Goal: Transaction & Acquisition: Purchase product/service

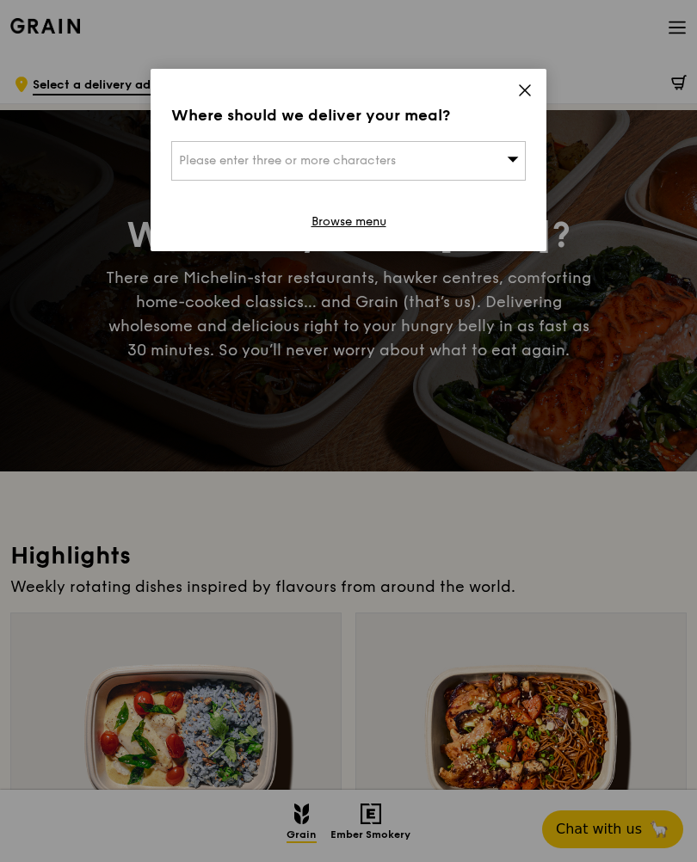
click at [521, 84] on icon at bounding box center [524, 90] width 15 height 15
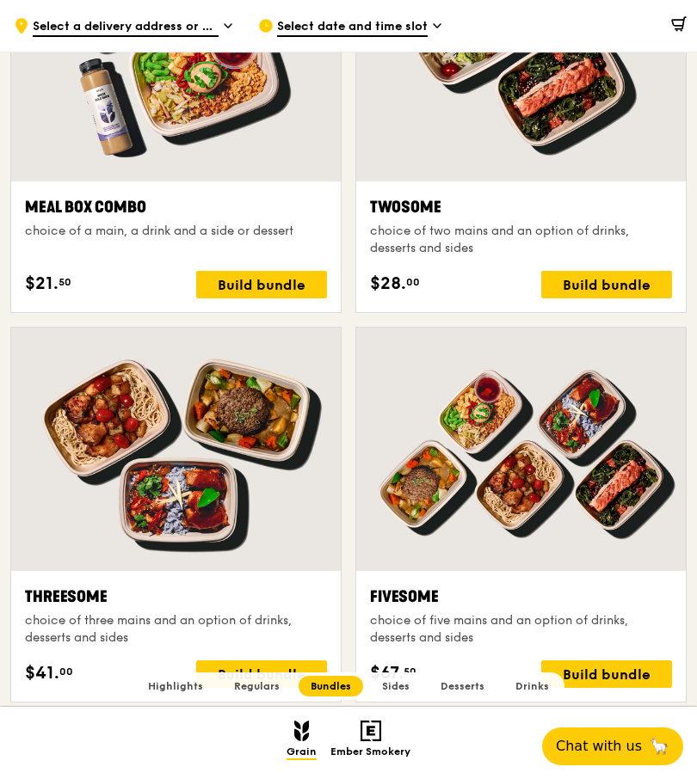
scroll to position [2575, 0]
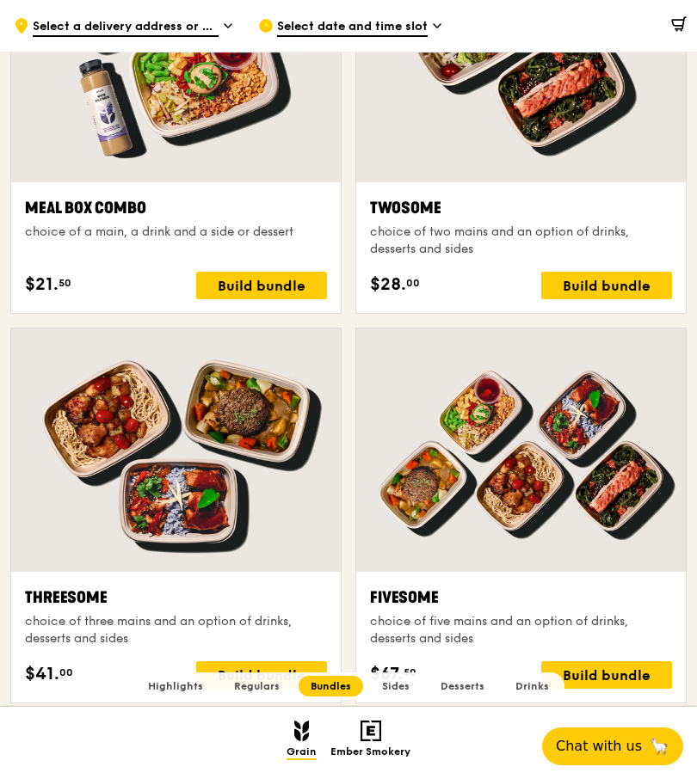
click at [216, 602] on div "Threesome" at bounding box center [176, 598] width 302 height 24
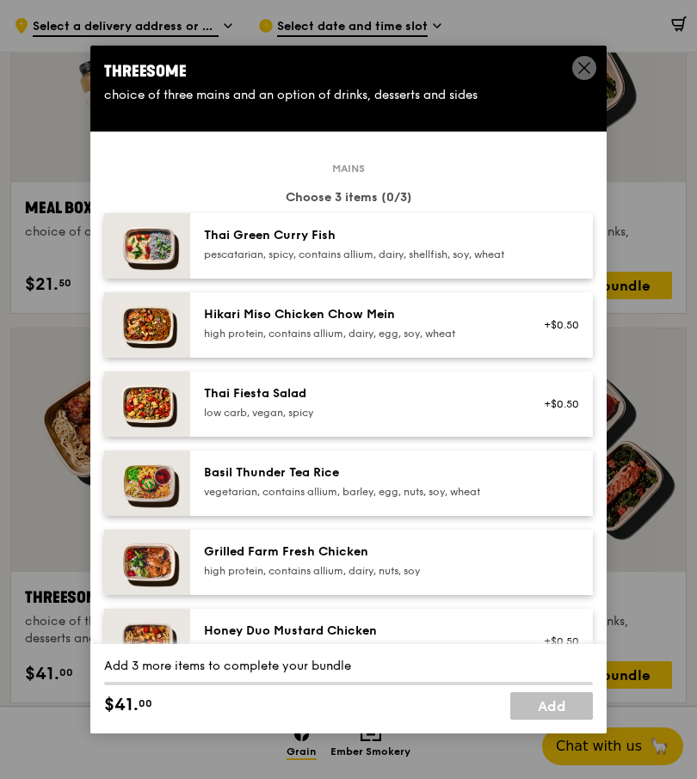
scroll to position [0, 0]
click at [455, 244] on div "Thai Green Curry Fish" at bounding box center [358, 235] width 309 height 17
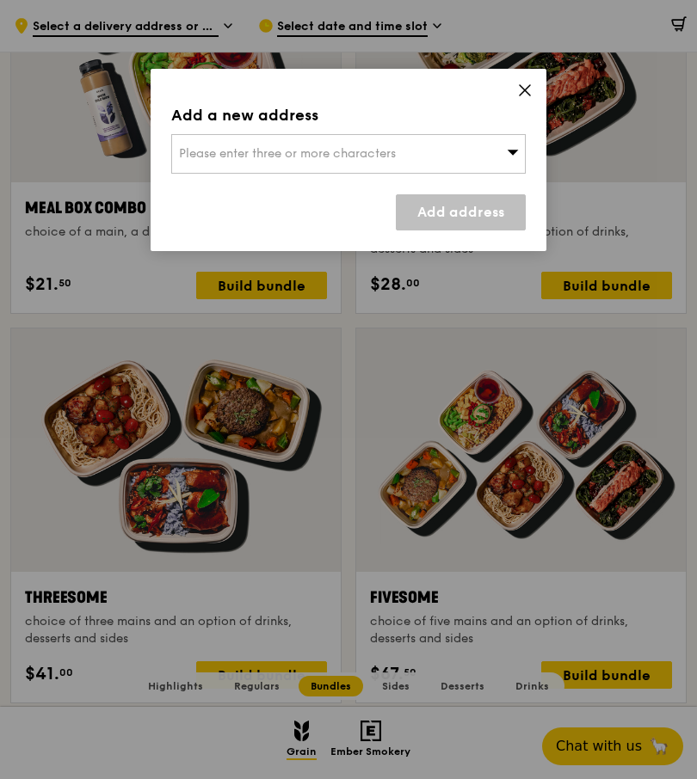
click at [523, 83] on icon at bounding box center [524, 90] width 15 height 15
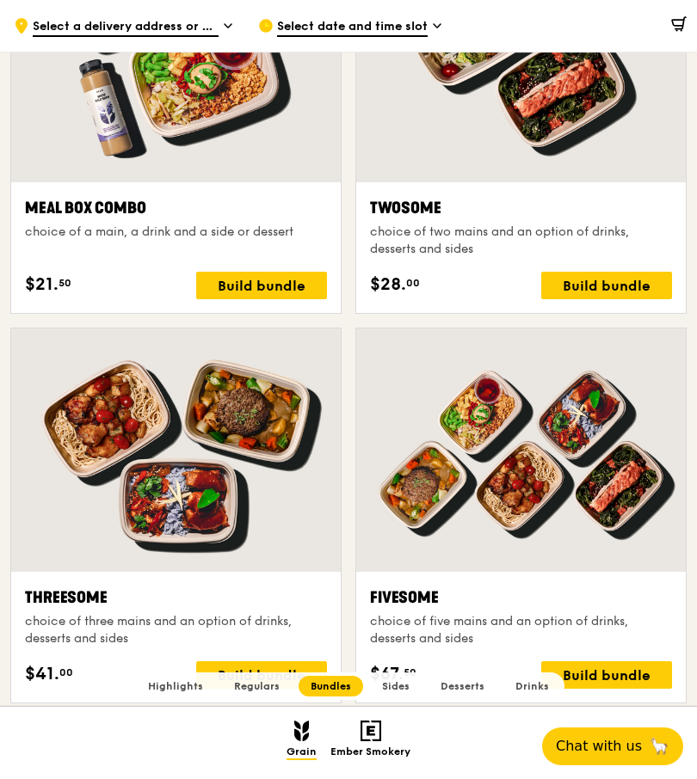
click at [266, 670] on div "Build bundle" at bounding box center [261, 675] width 131 height 28
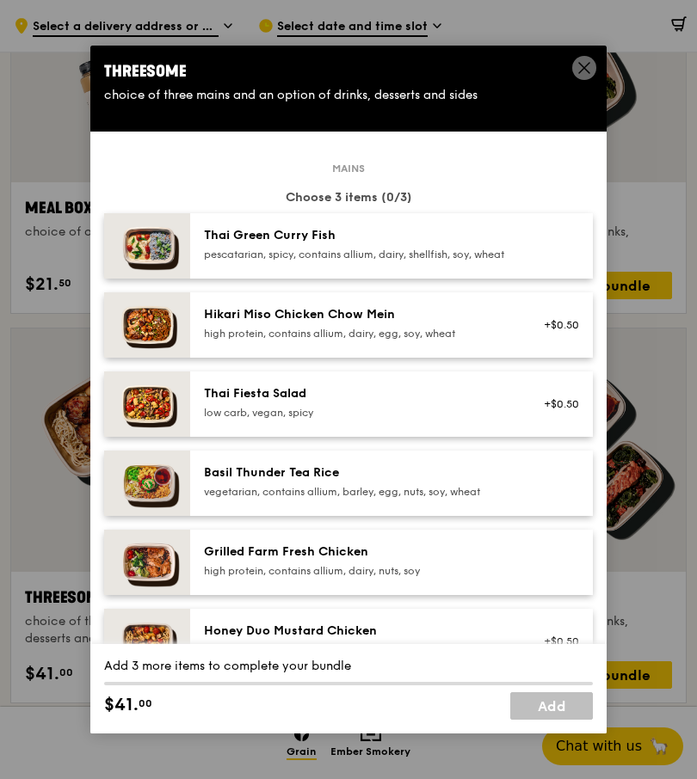
click at [464, 261] on div "Thai Green [PERSON_NAME] Fish pescatarian, spicy, contains allium, dairy, shell…" at bounding box center [358, 244] width 309 height 34
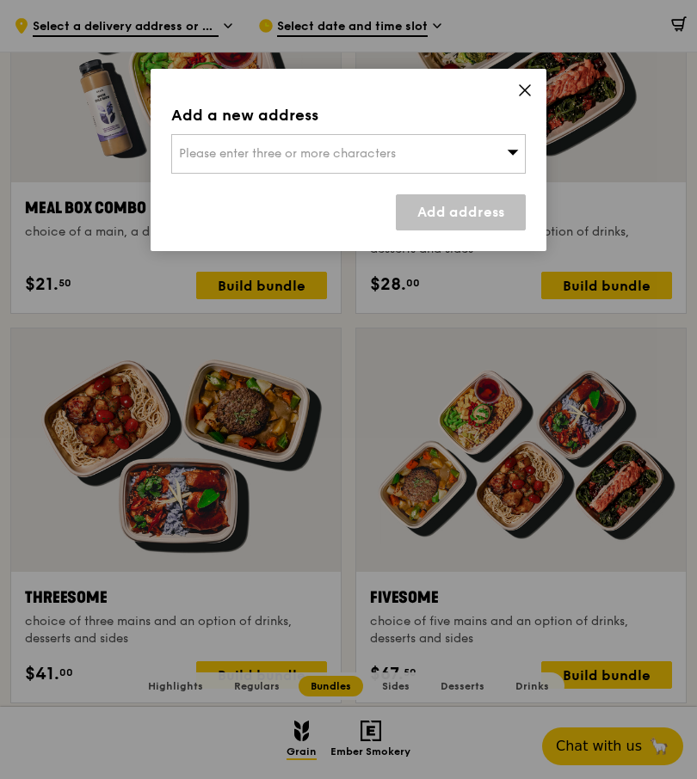
click at [519, 83] on icon at bounding box center [524, 90] width 15 height 15
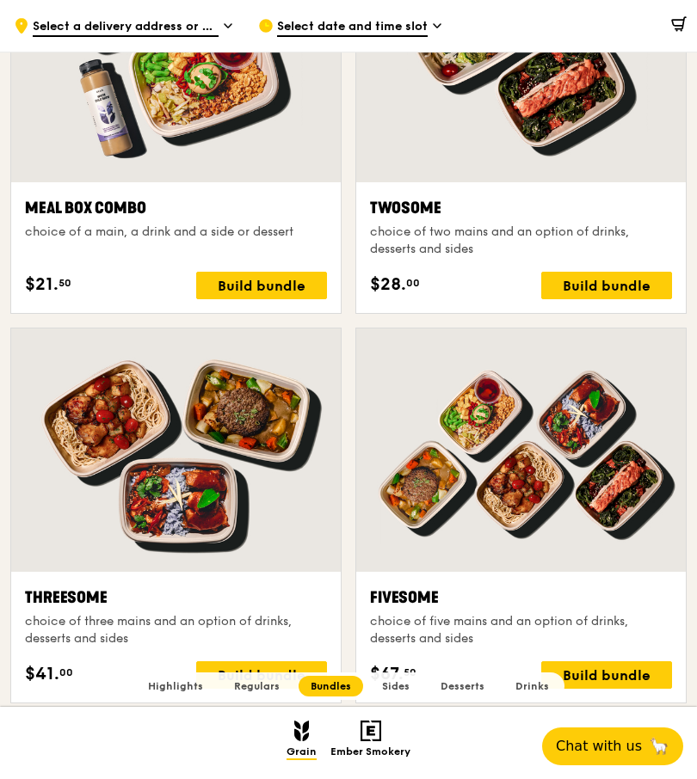
click at [259, 677] on div "Build bundle" at bounding box center [261, 675] width 131 height 28
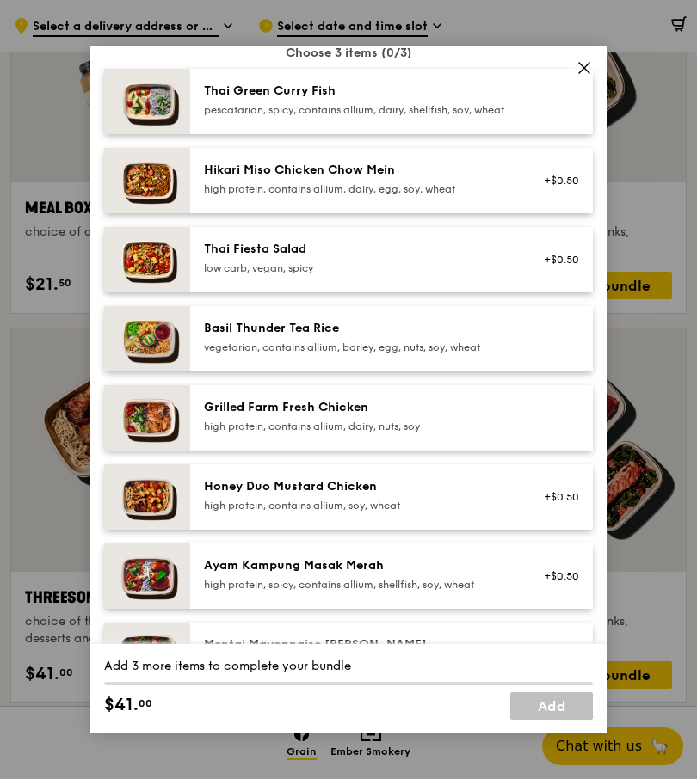
scroll to position [146, 0]
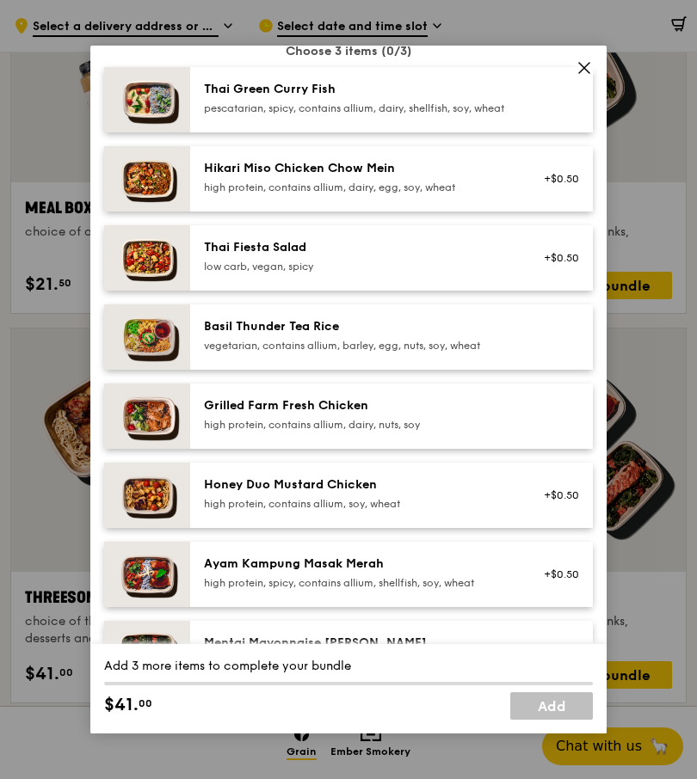
click at [580, 76] on icon at bounding box center [583, 67] width 15 height 15
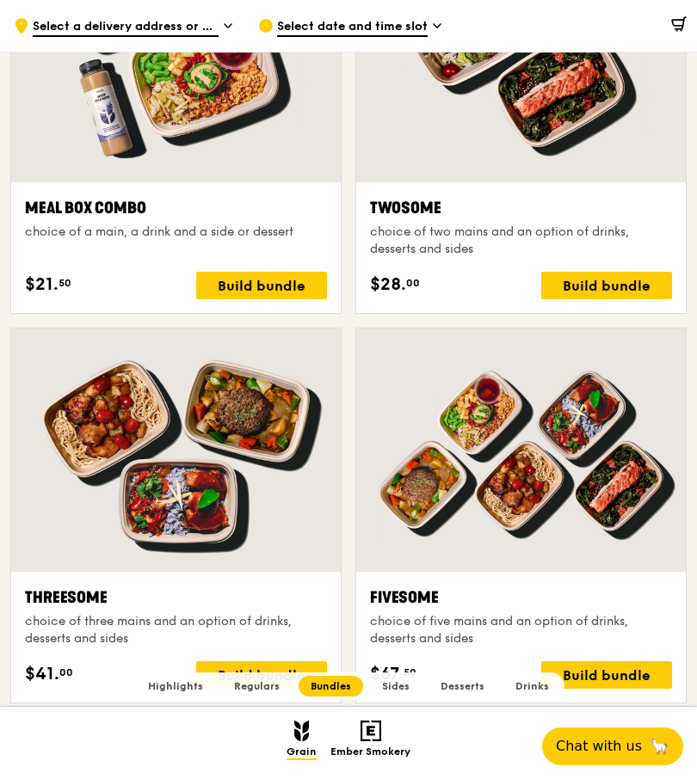
click at [267, 679] on div "Build bundle" at bounding box center [261, 675] width 131 height 28
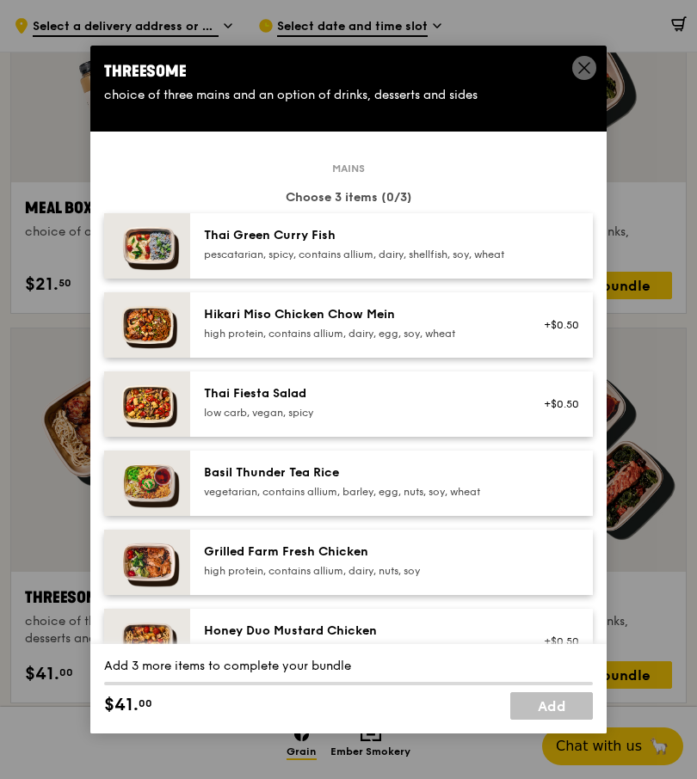
click at [470, 244] on div "Thai Green Curry Fish" at bounding box center [358, 235] width 309 height 17
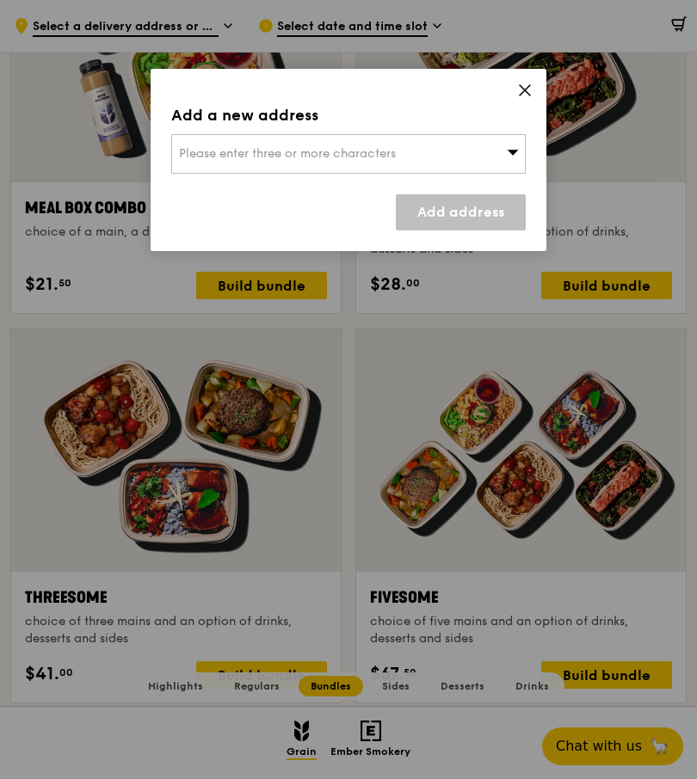
click at [370, 148] on span "Please enter three or more characters" at bounding box center [287, 153] width 217 height 15
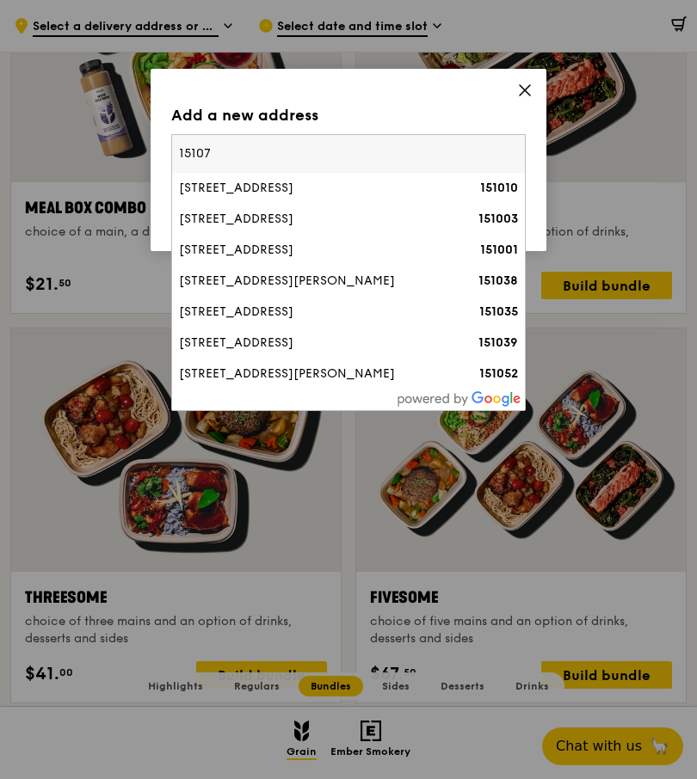
type input "151075"
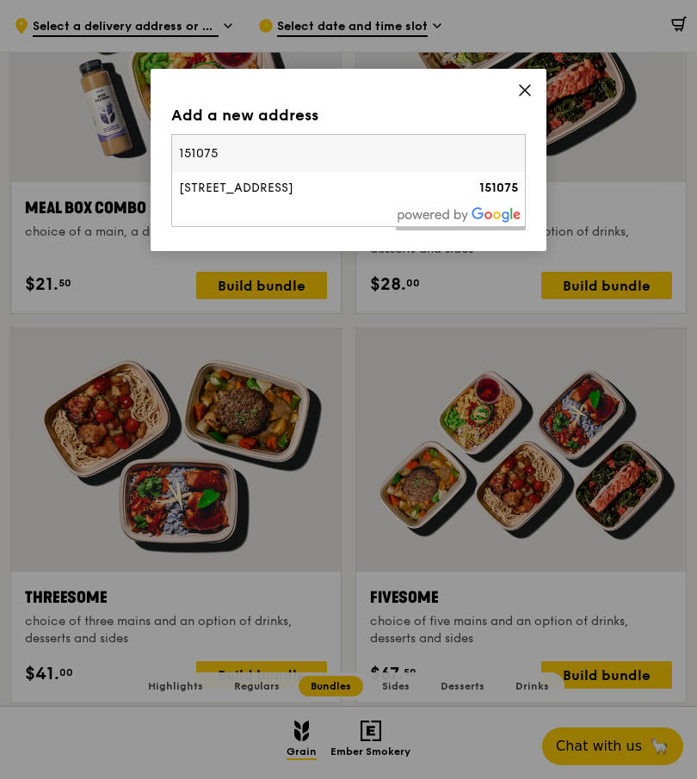
click at [249, 195] on div "[STREET_ADDRESS]" at bounding box center [306, 188] width 255 height 17
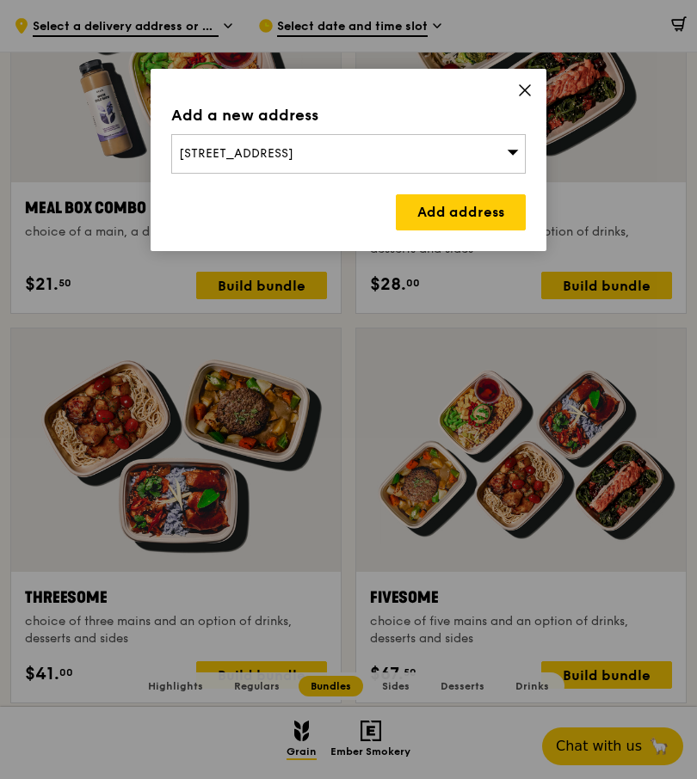
click at [476, 204] on link "Add address" at bounding box center [461, 212] width 130 height 36
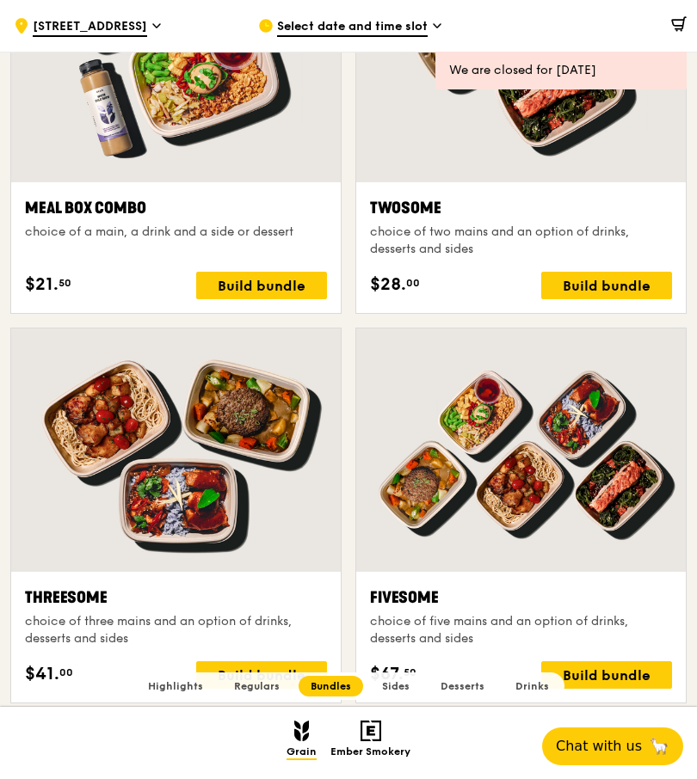
click at [288, 667] on div "Build bundle" at bounding box center [261, 675] width 131 height 28
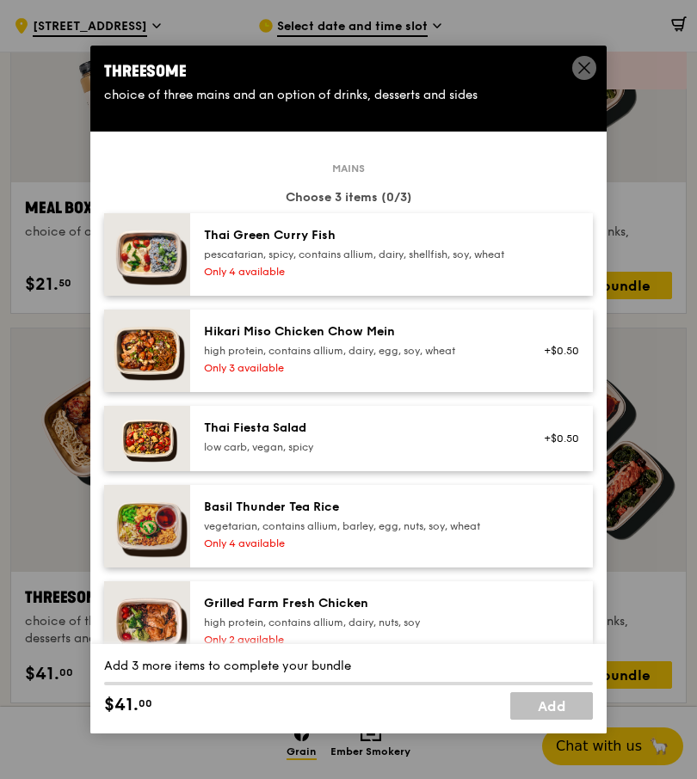
click at [402, 261] on div "pescatarian, spicy, contains allium, dairy, shellfish, soy, wheat" at bounding box center [358, 255] width 309 height 14
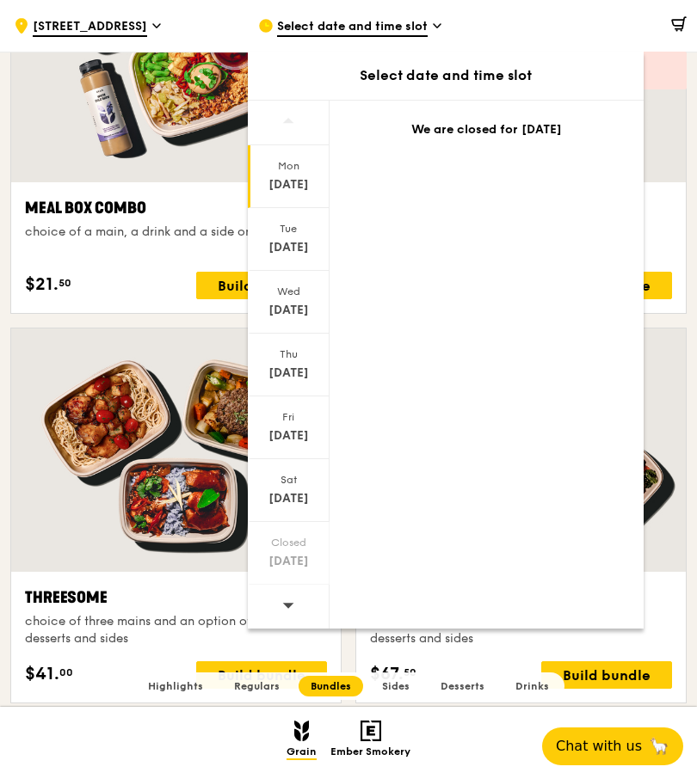
click at [297, 608] on div at bounding box center [289, 607] width 82 height 44
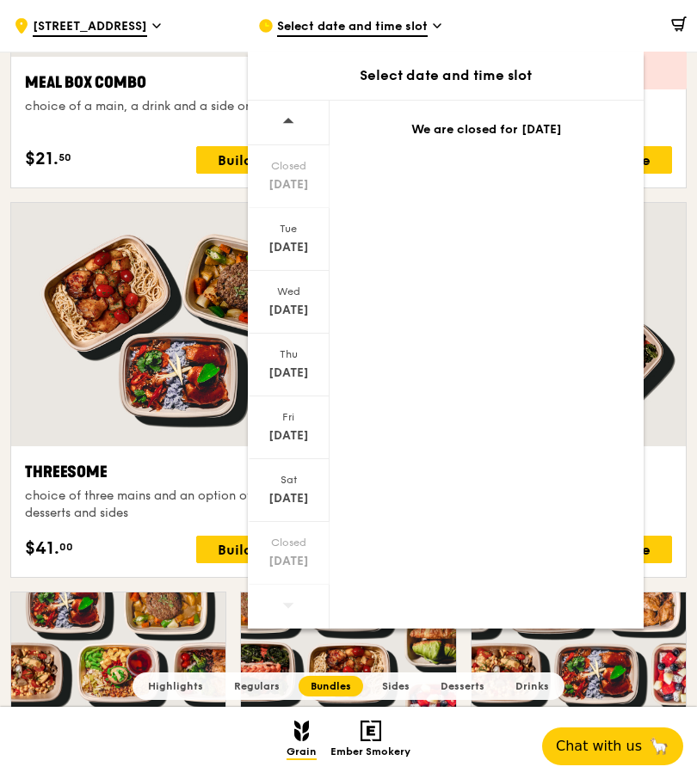
scroll to position [2700, 0]
click at [286, 372] on div "[DATE]" at bounding box center [288, 373] width 77 height 17
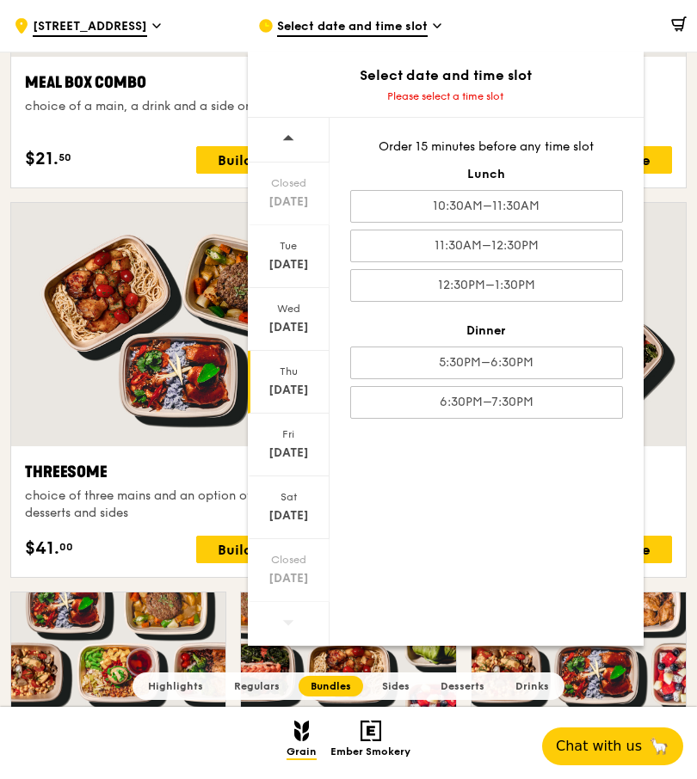
click at [534, 399] on div "6:30PM–7:30PM" at bounding box center [486, 402] width 273 height 33
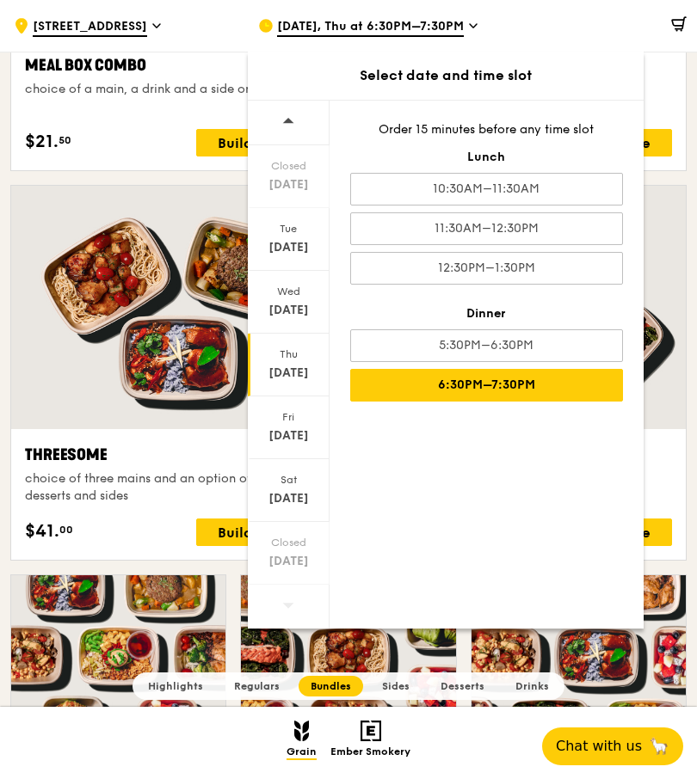
click at [661, 458] on div "Fivesome" at bounding box center [521, 455] width 302 height 24
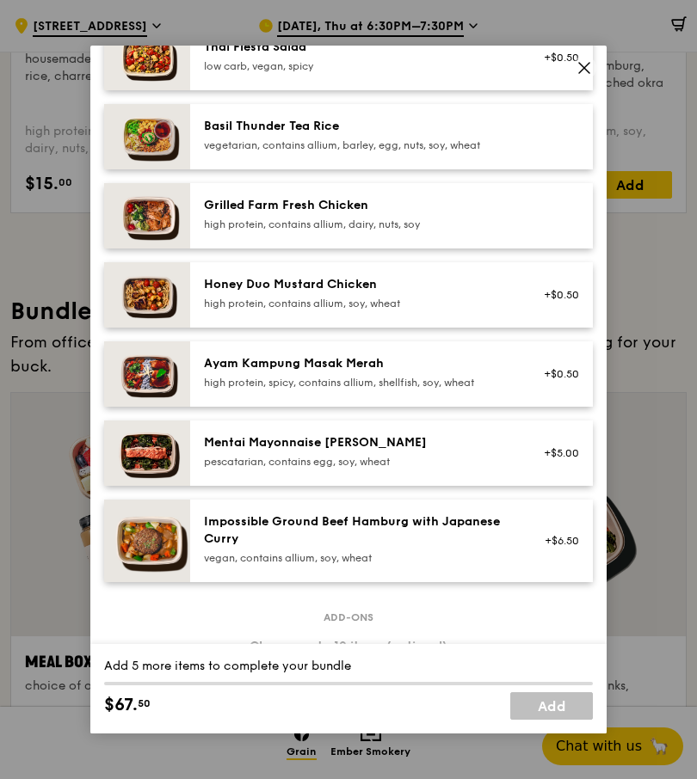
scroll to position [300, 0]
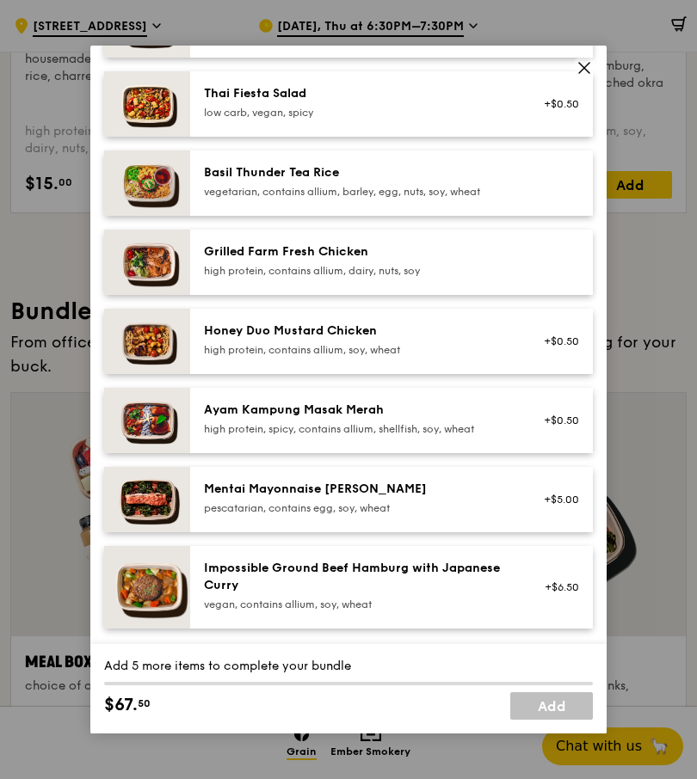
click at [429, 261] on div "Grilled Farm Fresh Chicken" at bounding box center [358, 251] width 309 height 17
click at [410, 261] on div "Grilled Farm Fresh Chicken" at bounding box center [358, 251] width 309 height 17
click at [434, 278] on div "Grilled Farm Fresh Chicken high protein, contains allium, dairy, nuts, soy" at bounding box center [358, 260] width 309 height 34
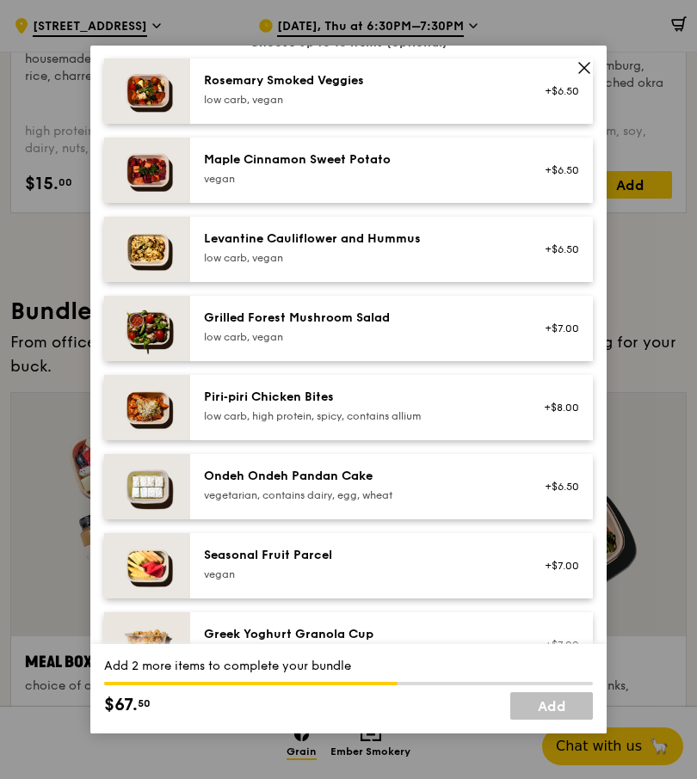
scroll to position [954, 0]
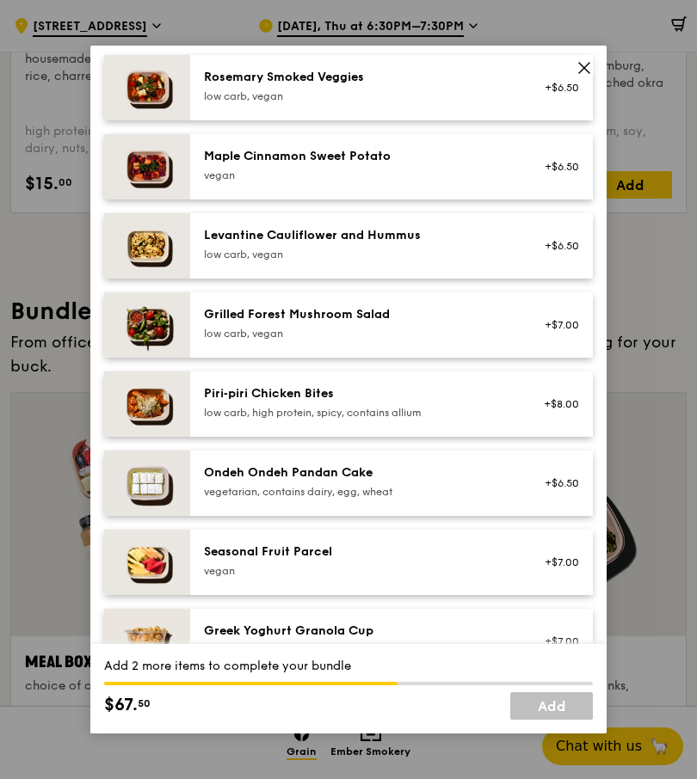
click at [590, 76] on icon at bounding box center [583, 67] width 15 height 15
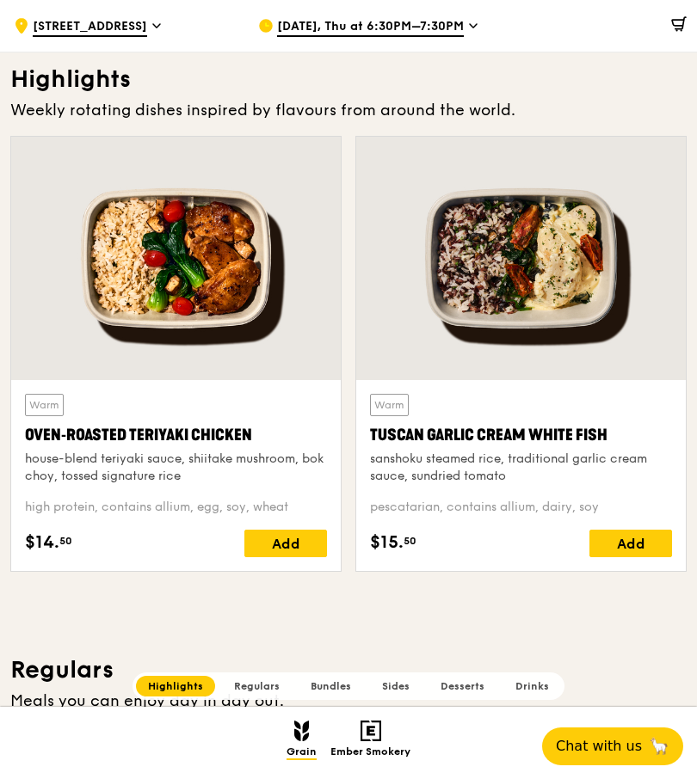
scroll to position [455, 0]
